Goal: Task Accomplishment & Management: Use online tool/utility

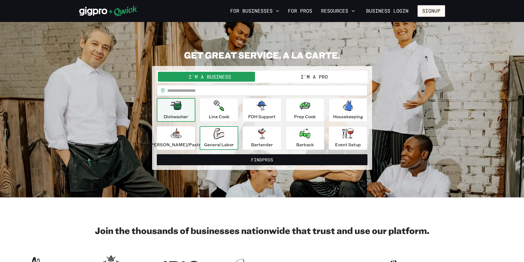
click at [221, 135] on icon "button" at bounding box center [218, 133] width 11 height 11
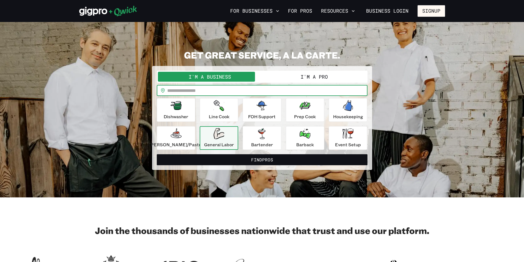
click at [214, 94] on input "text" at bounding box center [267, 90] width 200 height 11
type input "*****"
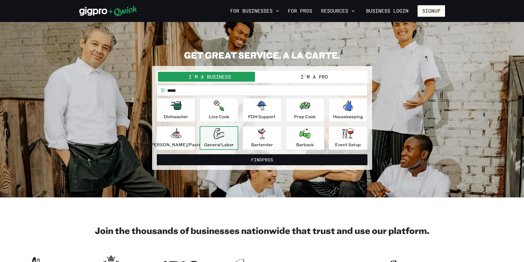
click at [227, 137] on div "General Labor" at bounding box center [219, 138] width 30 height 20
click at [290, 78] on button "I'm a Pro" at bounding box center [314, 77] width 104 height 10
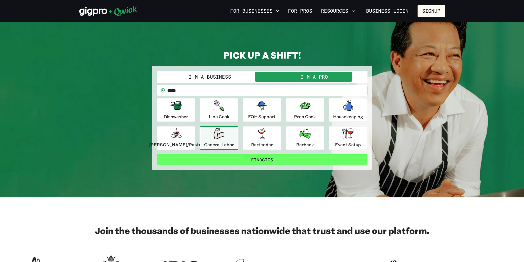
click at [265, 161] on button "Find Gigs" at bounding box center [262, 159] width 211 height 11
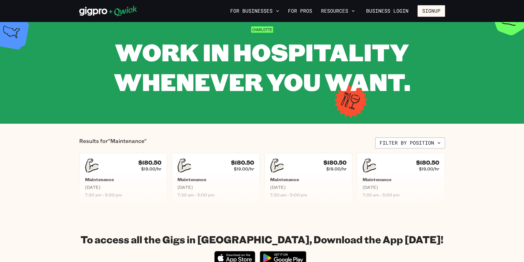
scroll to position [55, 0]
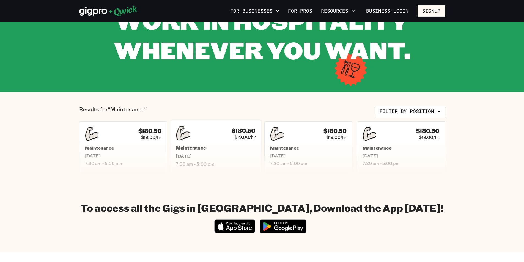
click at [224, 144] on div "$180.50 $19.00/hr Maintenance [DATE] 7:30 am - 5:00 pm" at bounding box center [216, 146] width 92 height 53
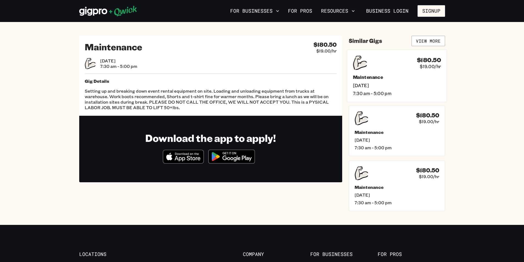
click at [375, 75] on h5 "Maintenance" at bounding box center [397, 77] width 88 height 6
